Goal: Check status: Check status

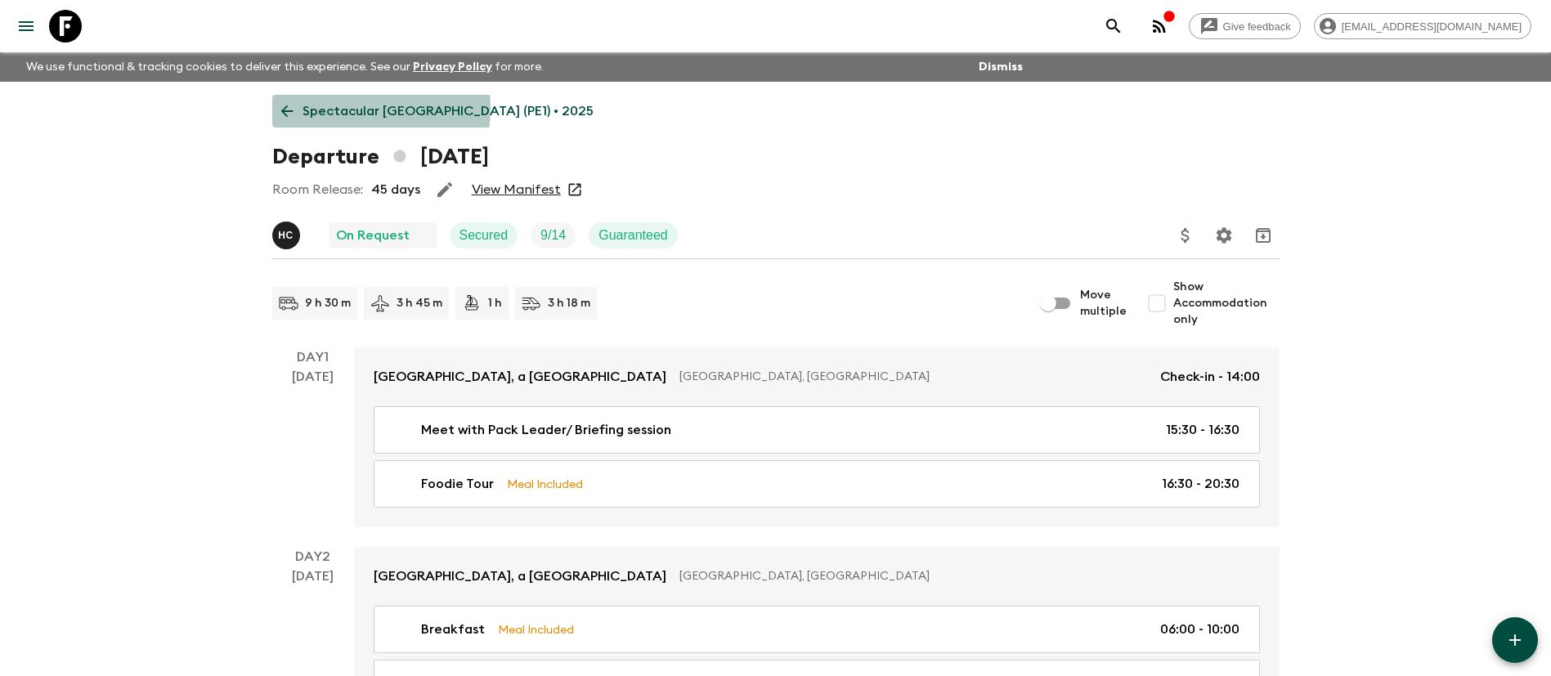
click at [352, 109] on p "Spectacular [GEOGRAPHIC_DATA] (PE1) • 2025" at bounding box center [448, 111] width 291 height 20
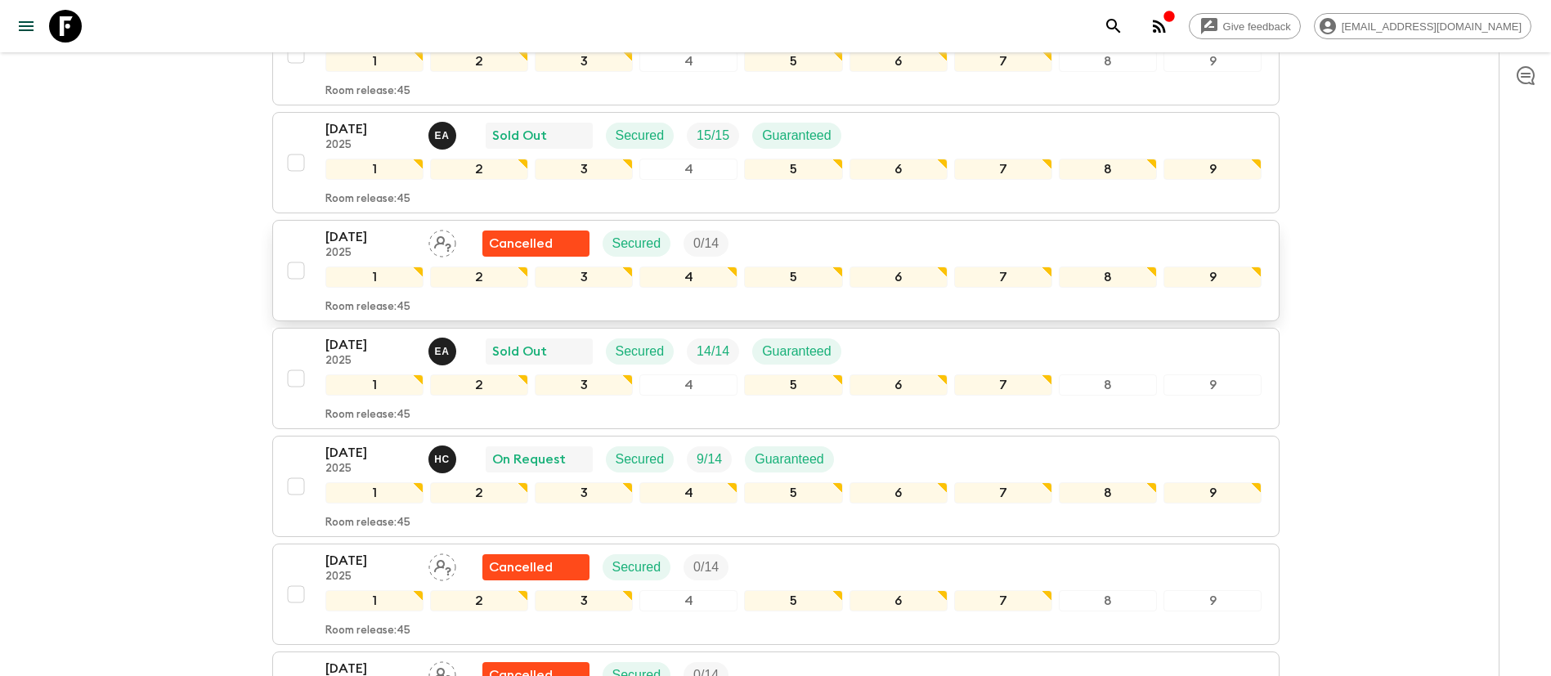
scroll to position [491, 0]
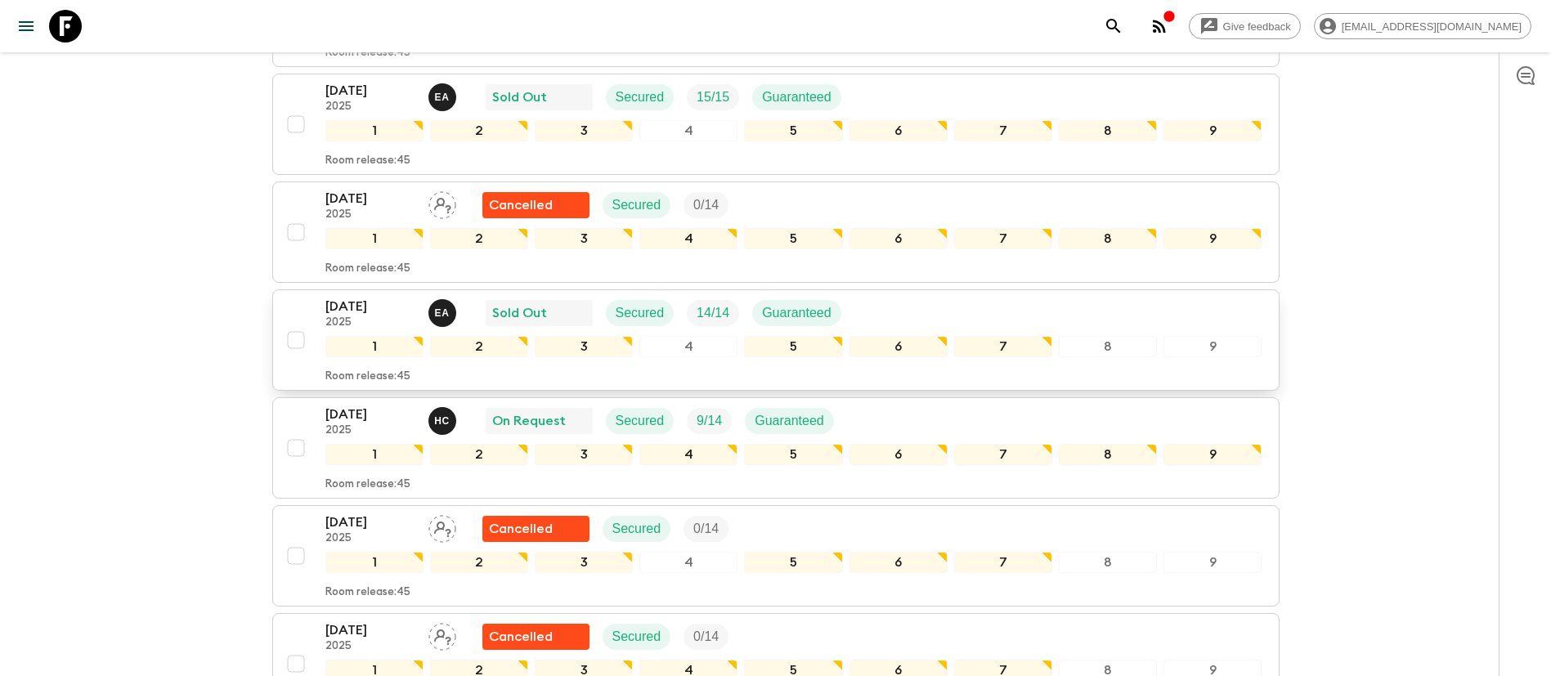
click at [1057, 309] on div "[DATE] 2025 E A Sold Out Secured 14 / 14 Guaranteed" at bounding box center [793, 313] width 937 height 33
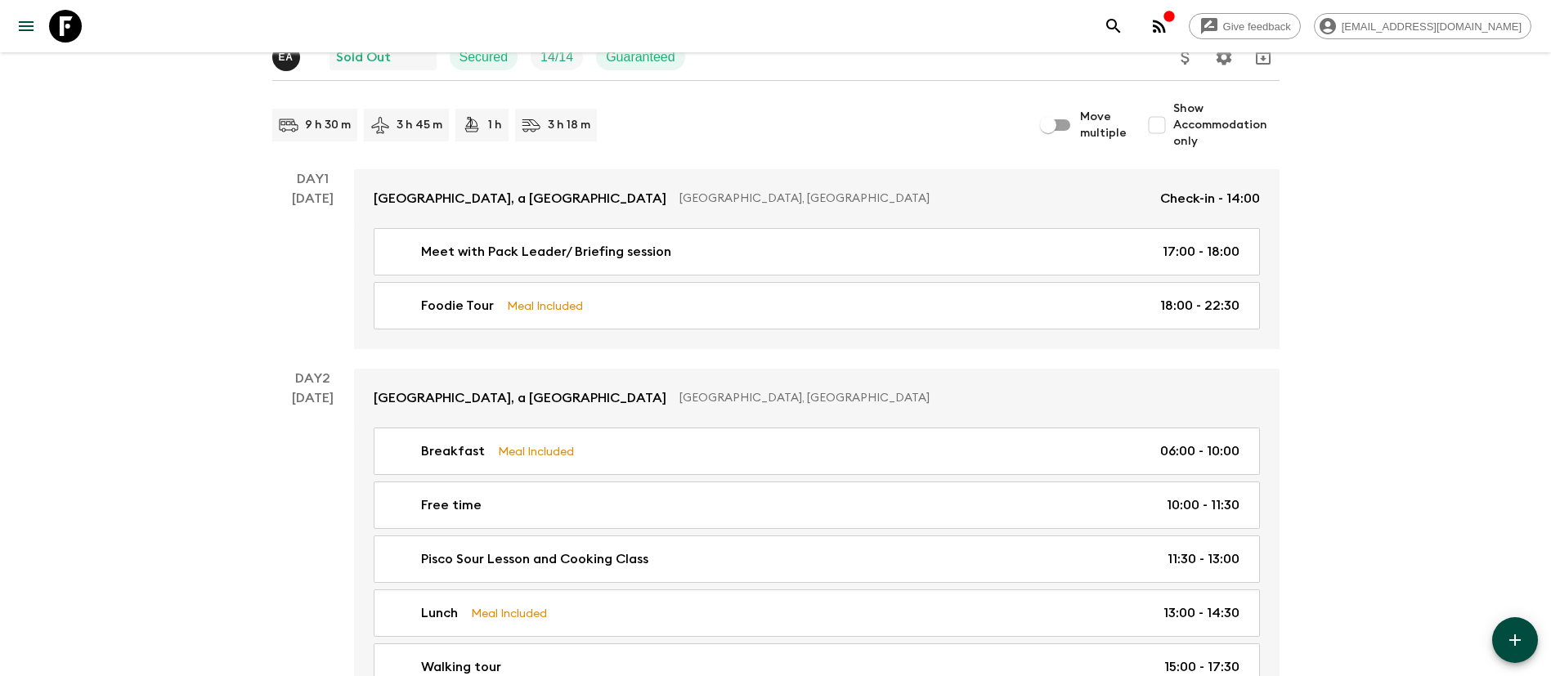
scroll to position [123, 0]
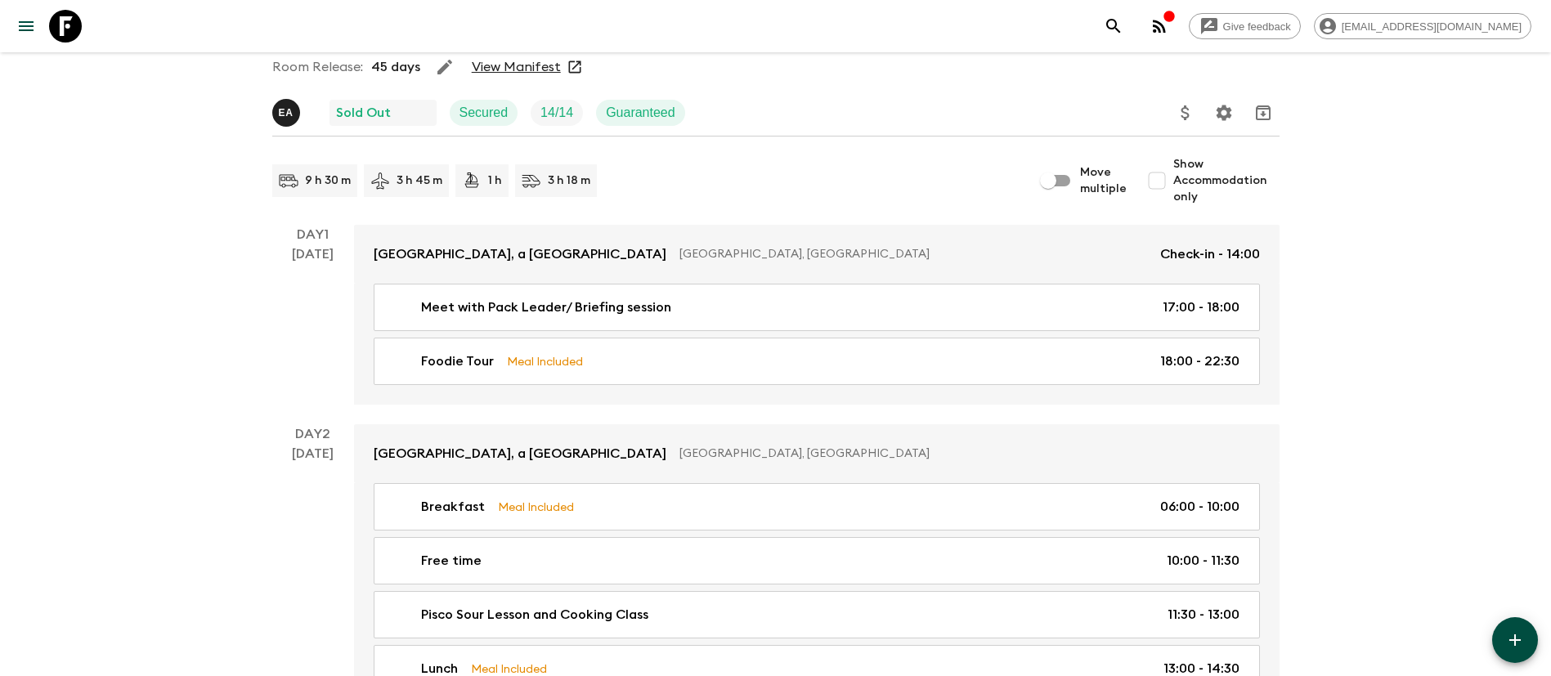
click at [513, 69] on link "View Manifest" at bounding box center [516, 67] width 89 height 16
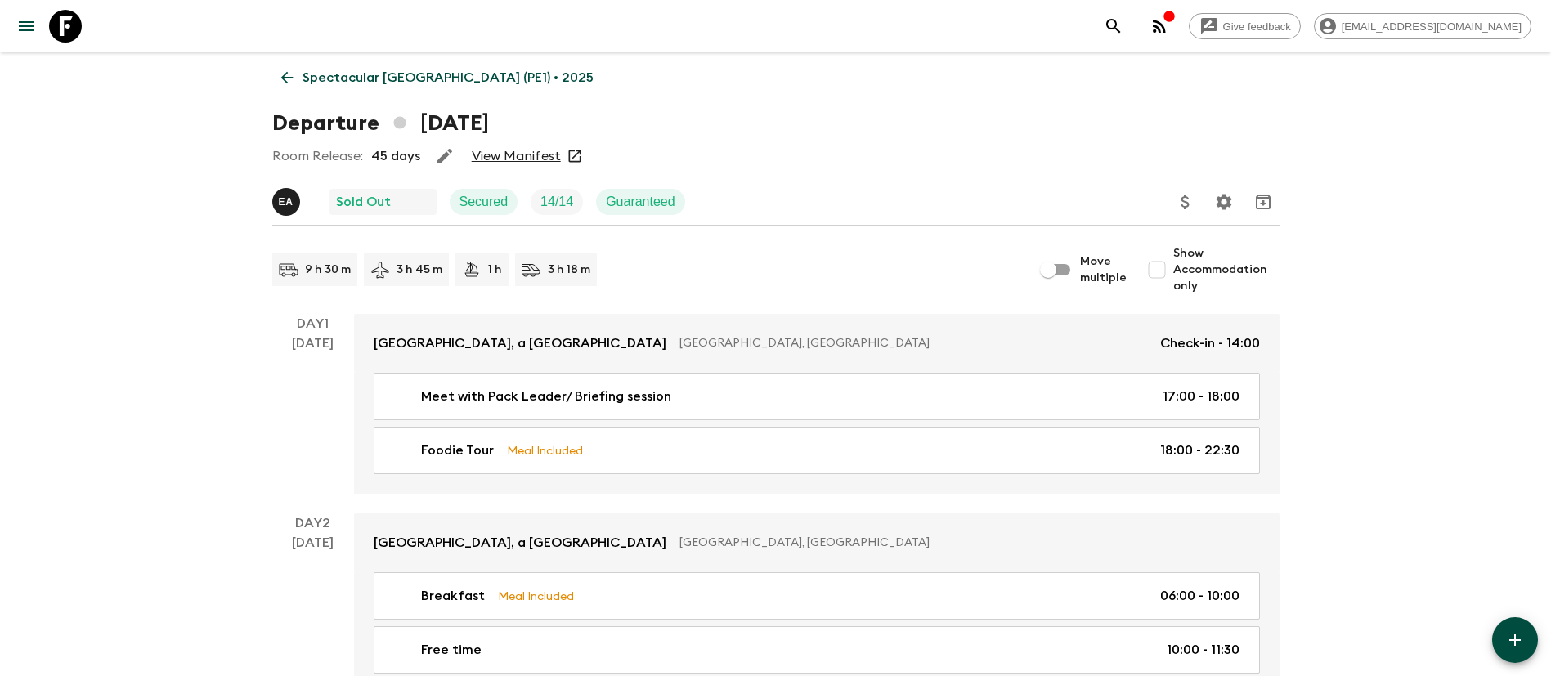
scroll to position [0, 0]
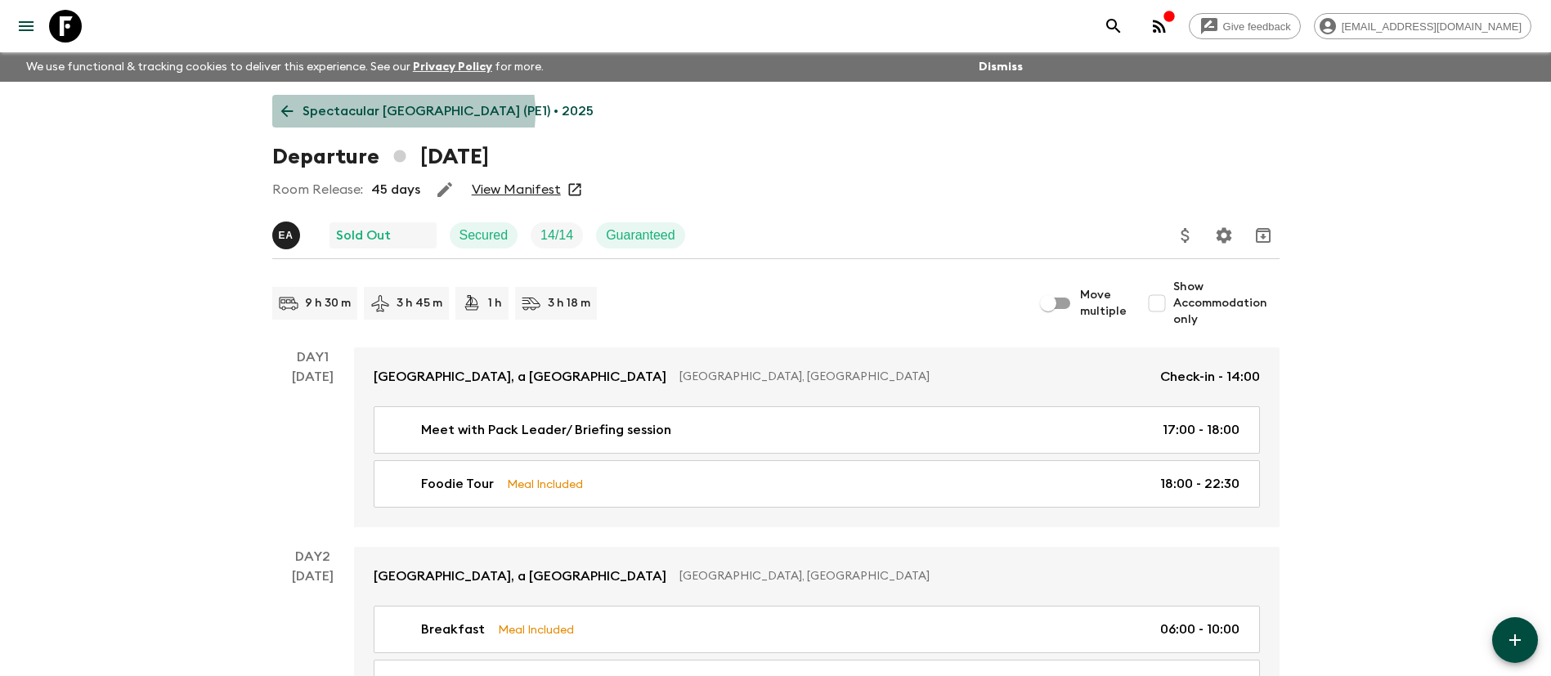
click at [402, 112] on p "Spectacular [GEOGRAPHIC_DATA] (PE1) • 2025" at bounding box center [448, 111] width 291 height 20
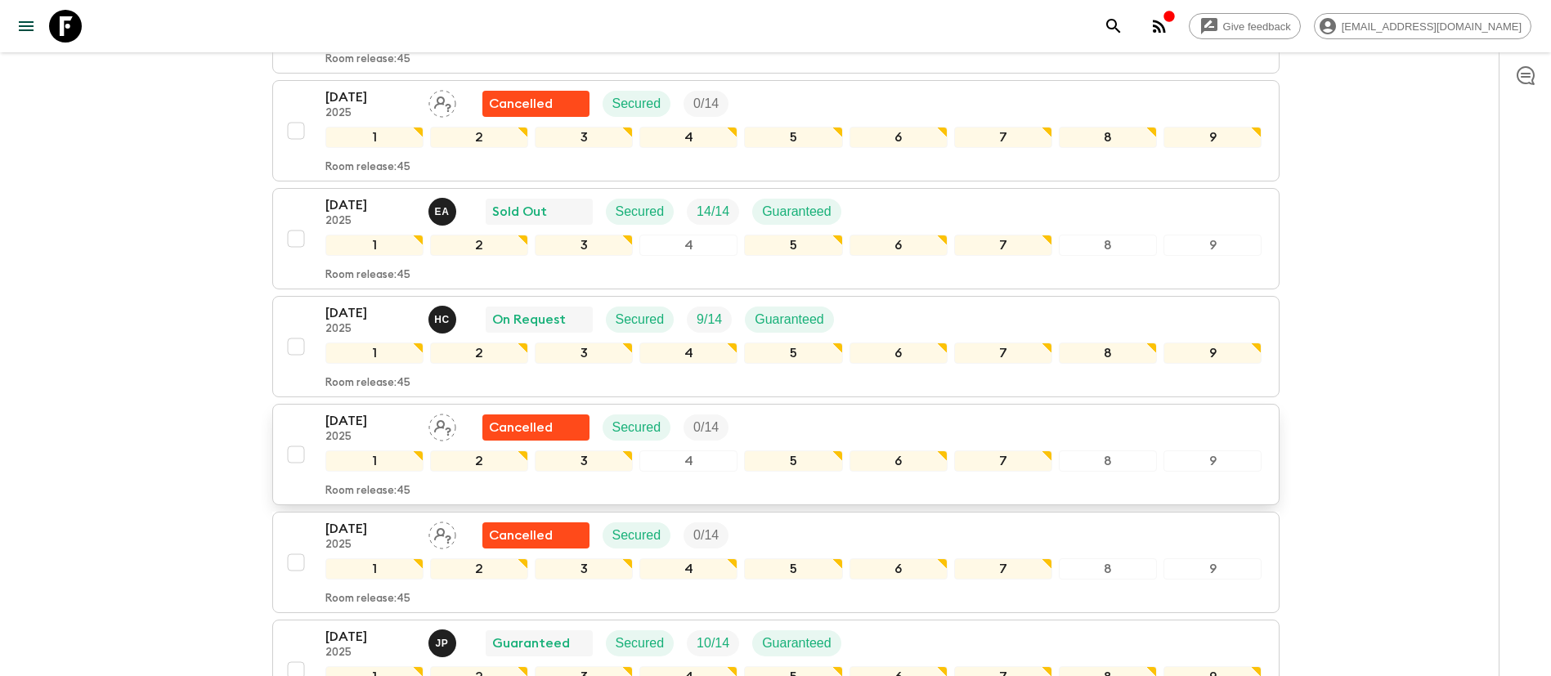
scroll to position [613, 0]
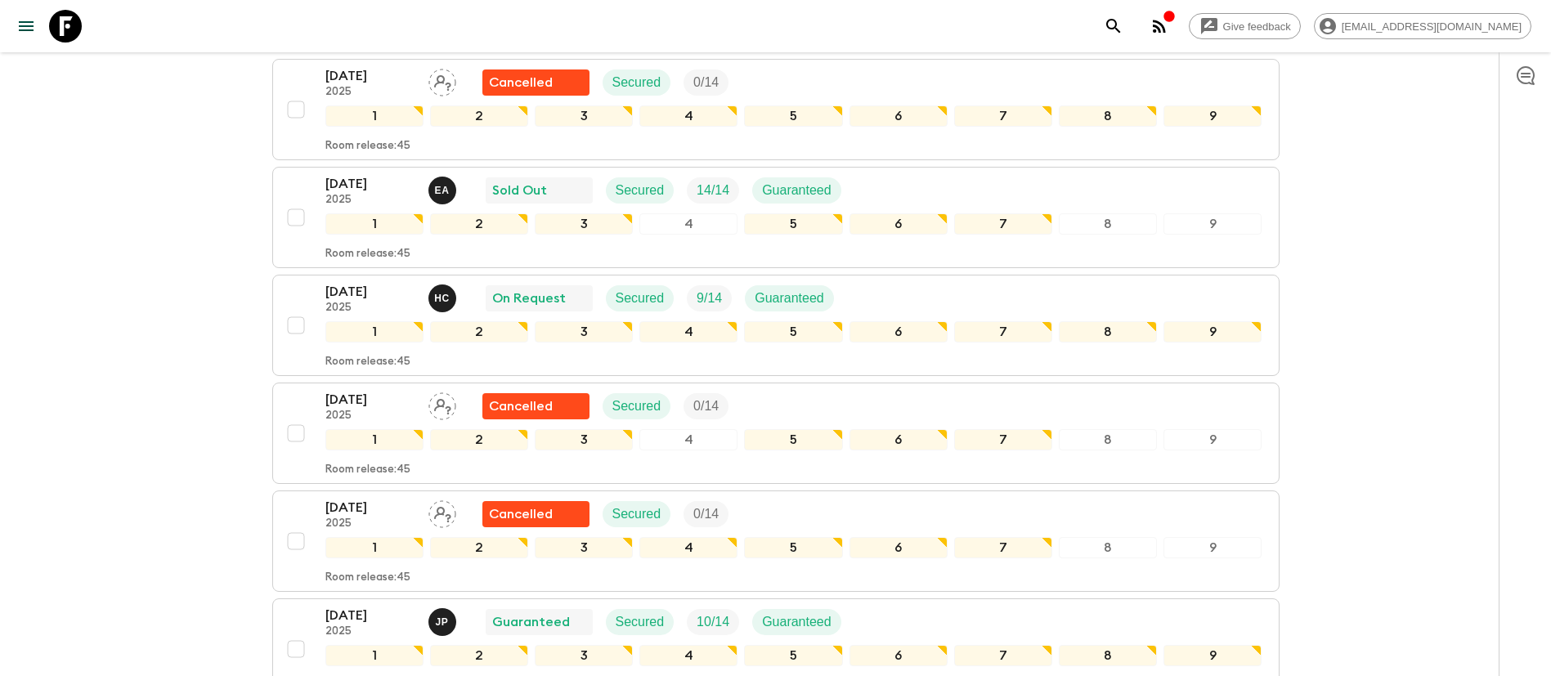
click at [77, 175] on div "Give feedback [EMAIL_ADDRESS][DOMAIN_NAME] We use functional & tracking cookies…" at bounding box center [775, 333] width 1551 height 1893
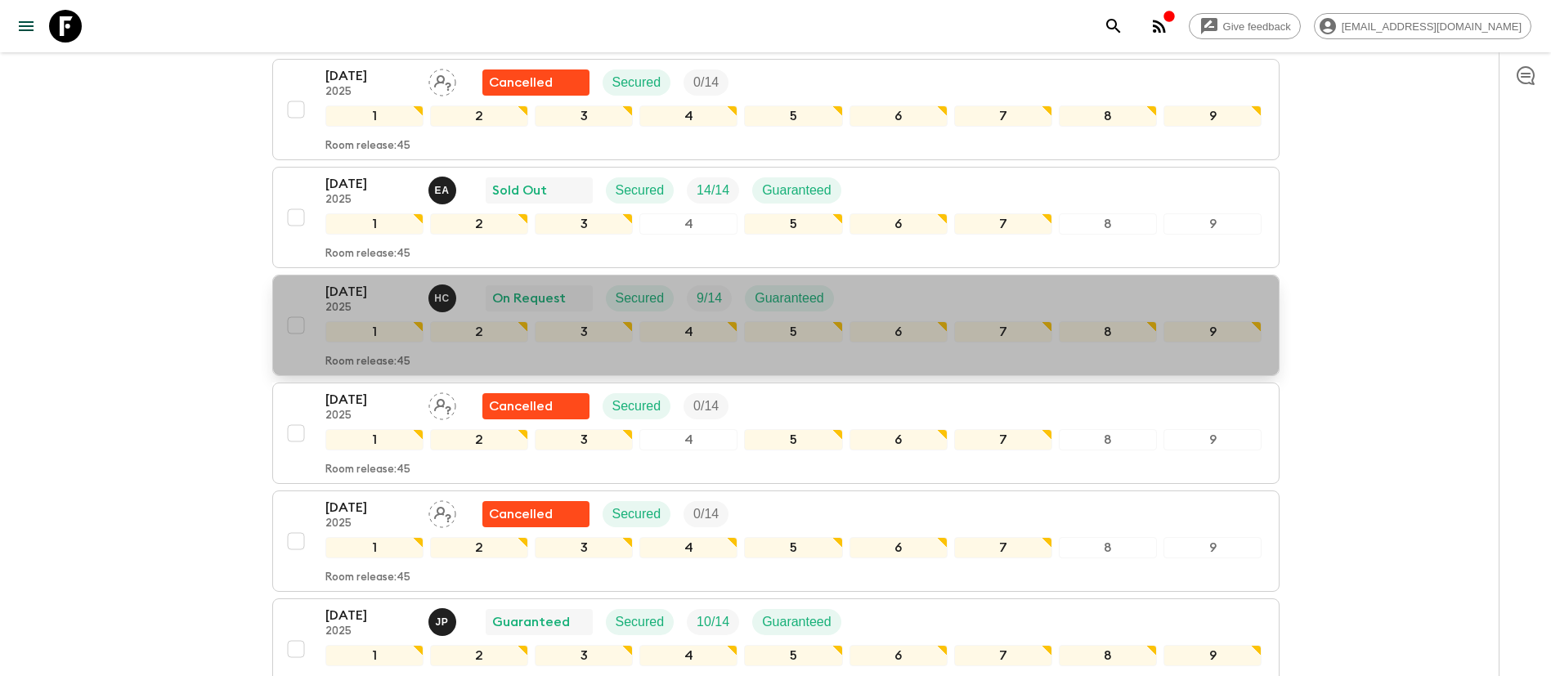
click at [882, 301] on div "[DATE] 2025 H C On Request Secured 9 / 14 Guaranteed" at bounding box center [793, 298] width 937 height 33
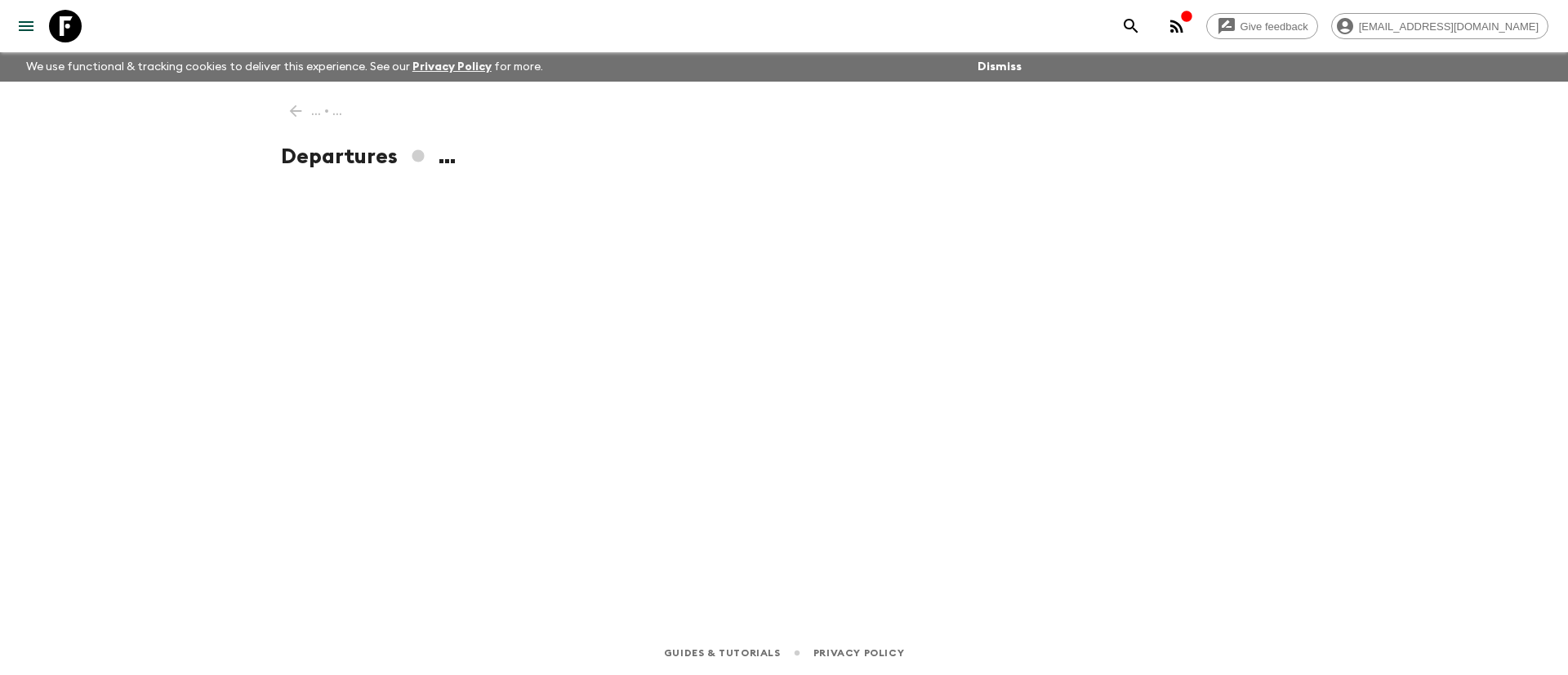
click at [498, 130] on div "... • ... Departures ..." at bounding box center [784, 334] width 1045 height 503
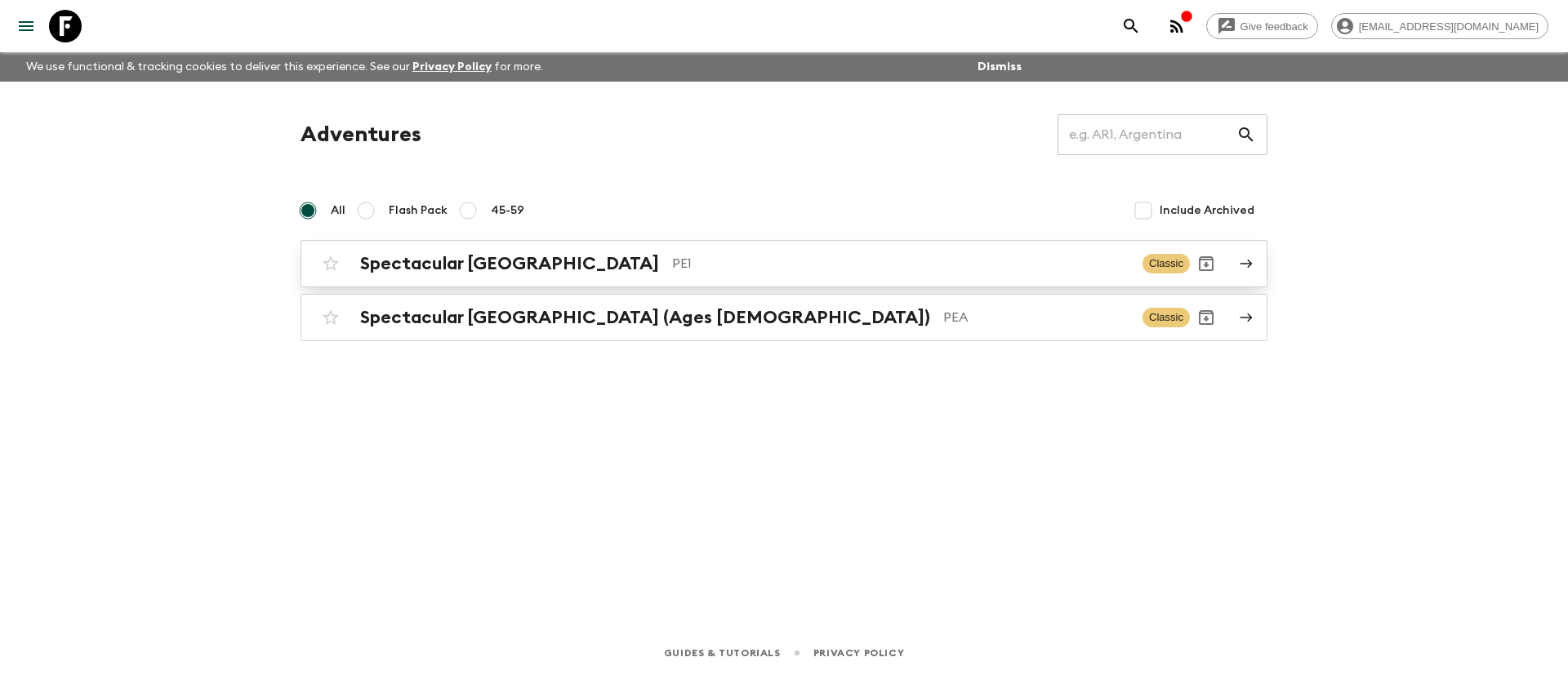
click at [672, 256] on p "PE1" at bounding box center [901, 264] width 457 height 20
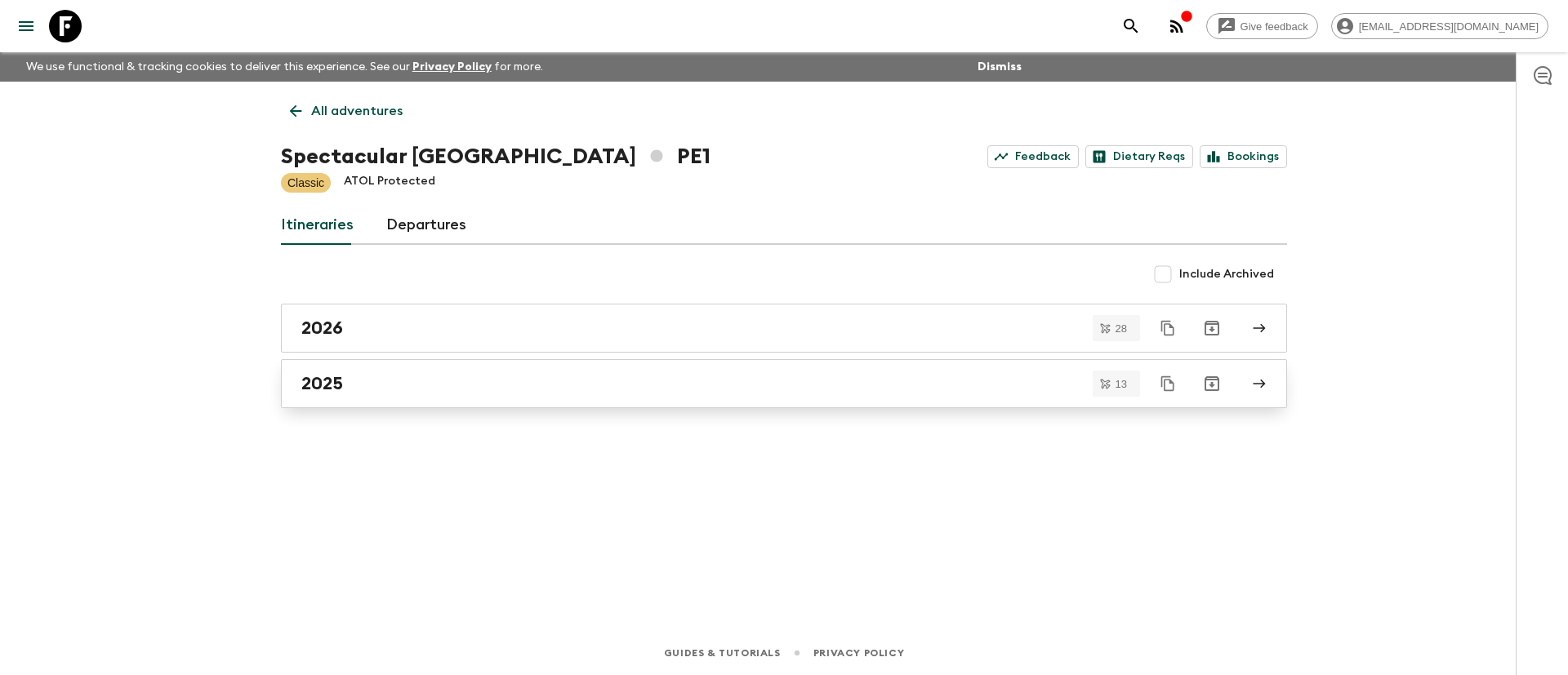
click at [463, 378] on div "2025" at bounding box center [768, 383] width 934 height 21
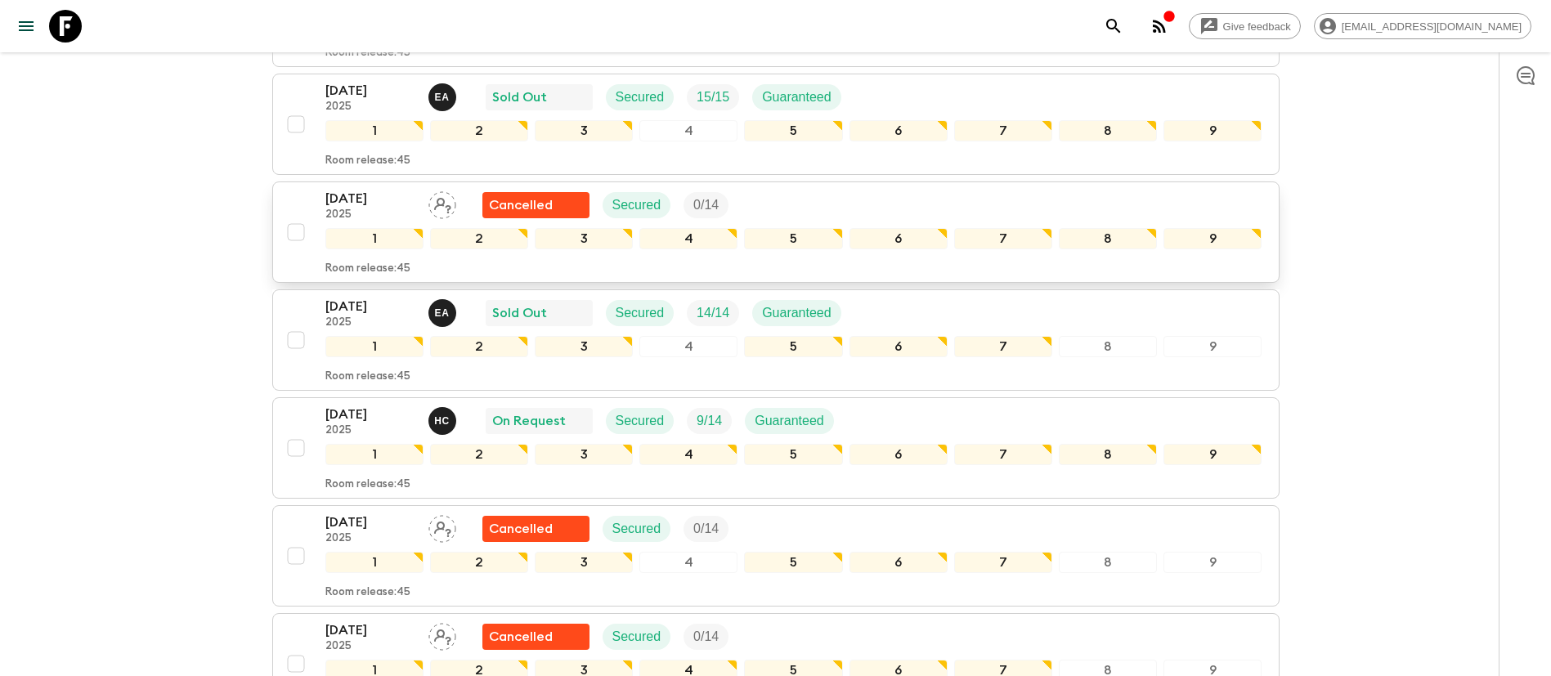
scroll to position [613, 0]
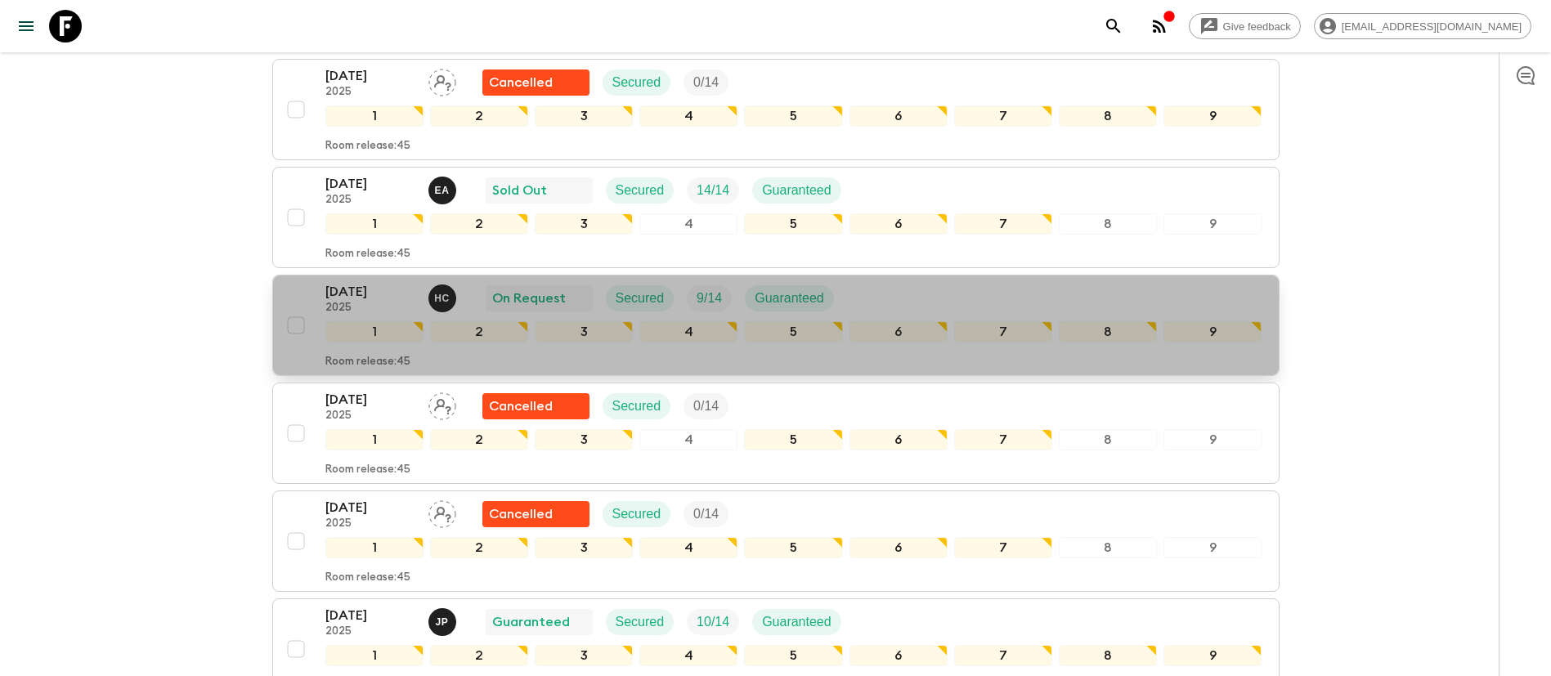
click at [902, 294] on div "[DATE] 2025 H C On Request Secured 9 / 14 Guaranteed" at bounding box center [793, 298] width 937 height 33
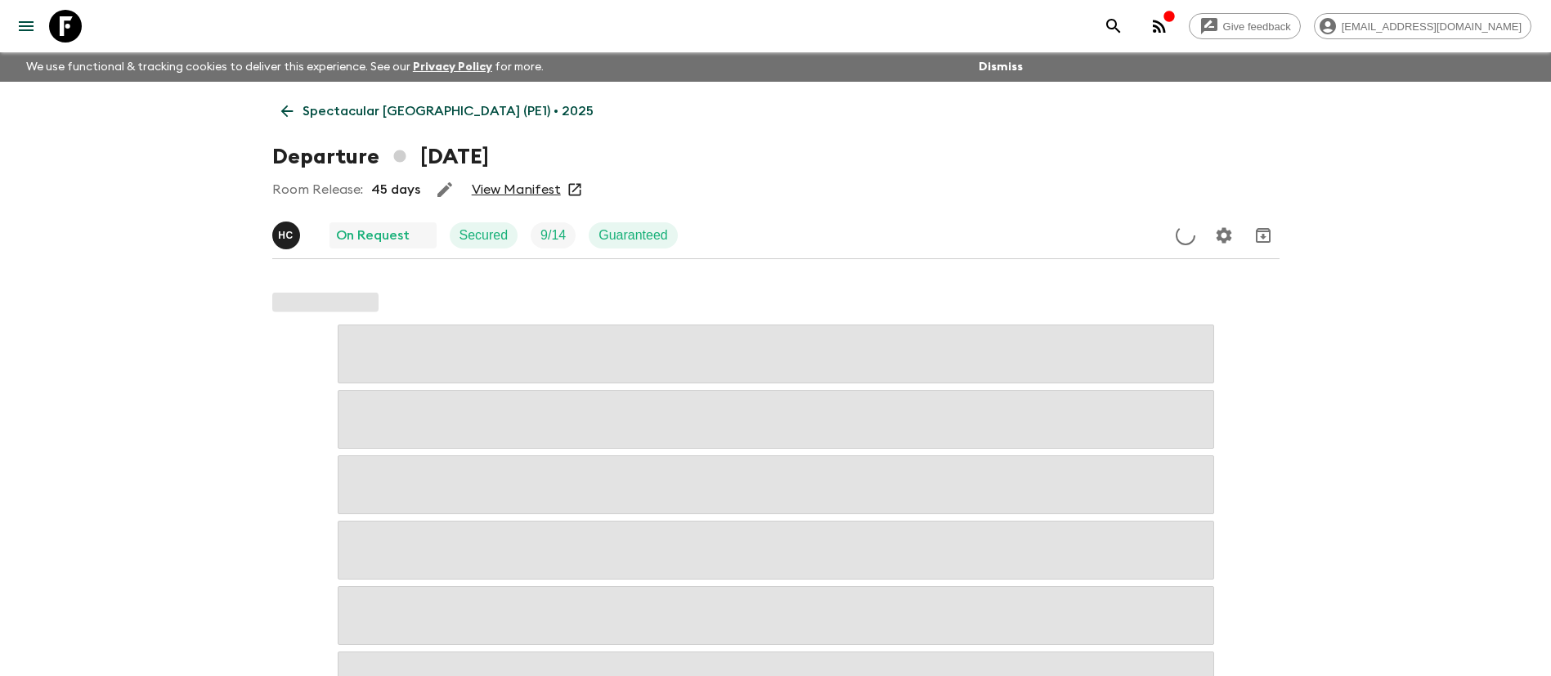
click at [541, 192] on link "View Manifest" at bounding box center [516, 190] width 89 height 16
